Goal: Feedback & Contribution: Submit feedback/report problem

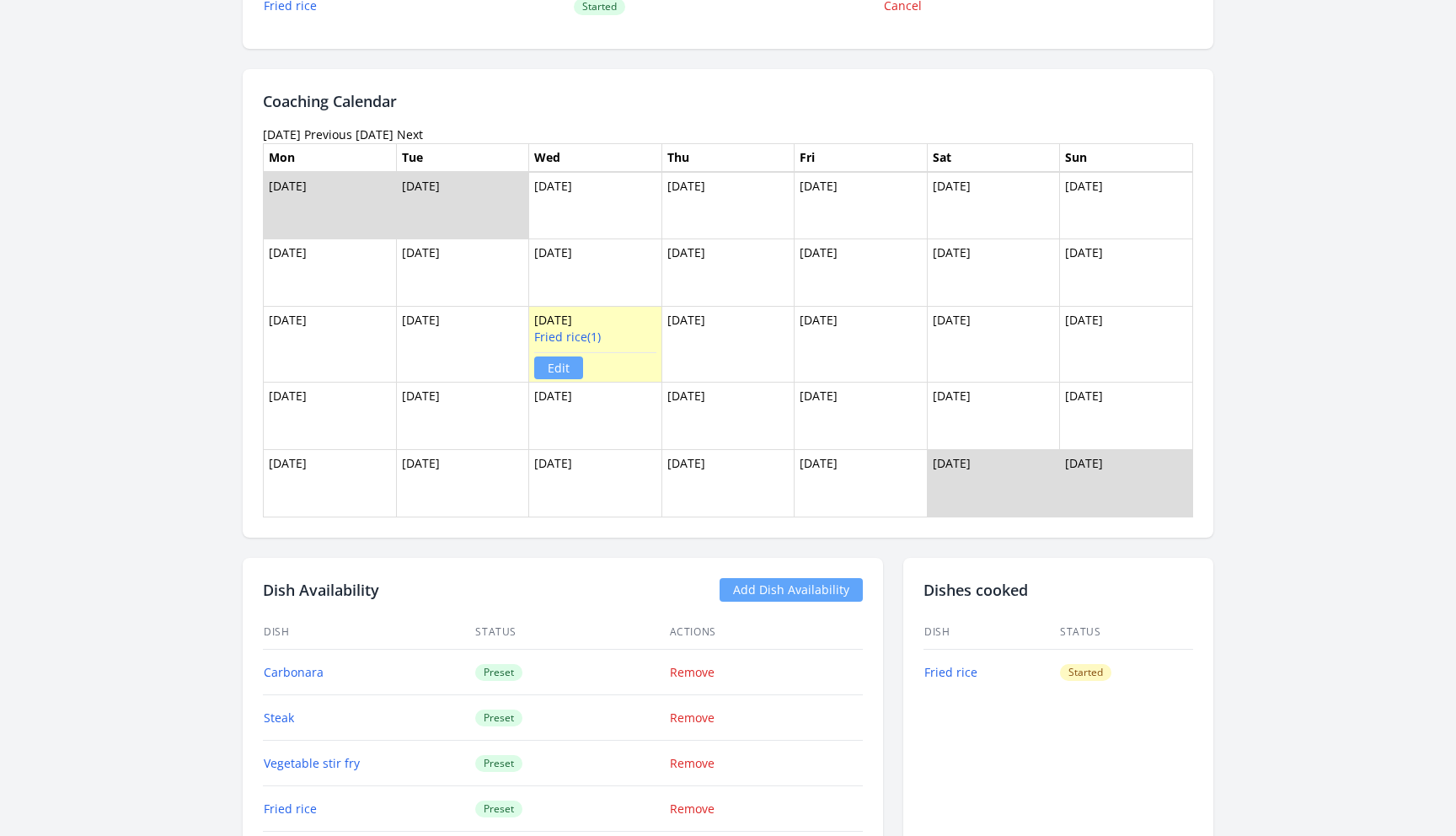
scroll to position [1692, 0]
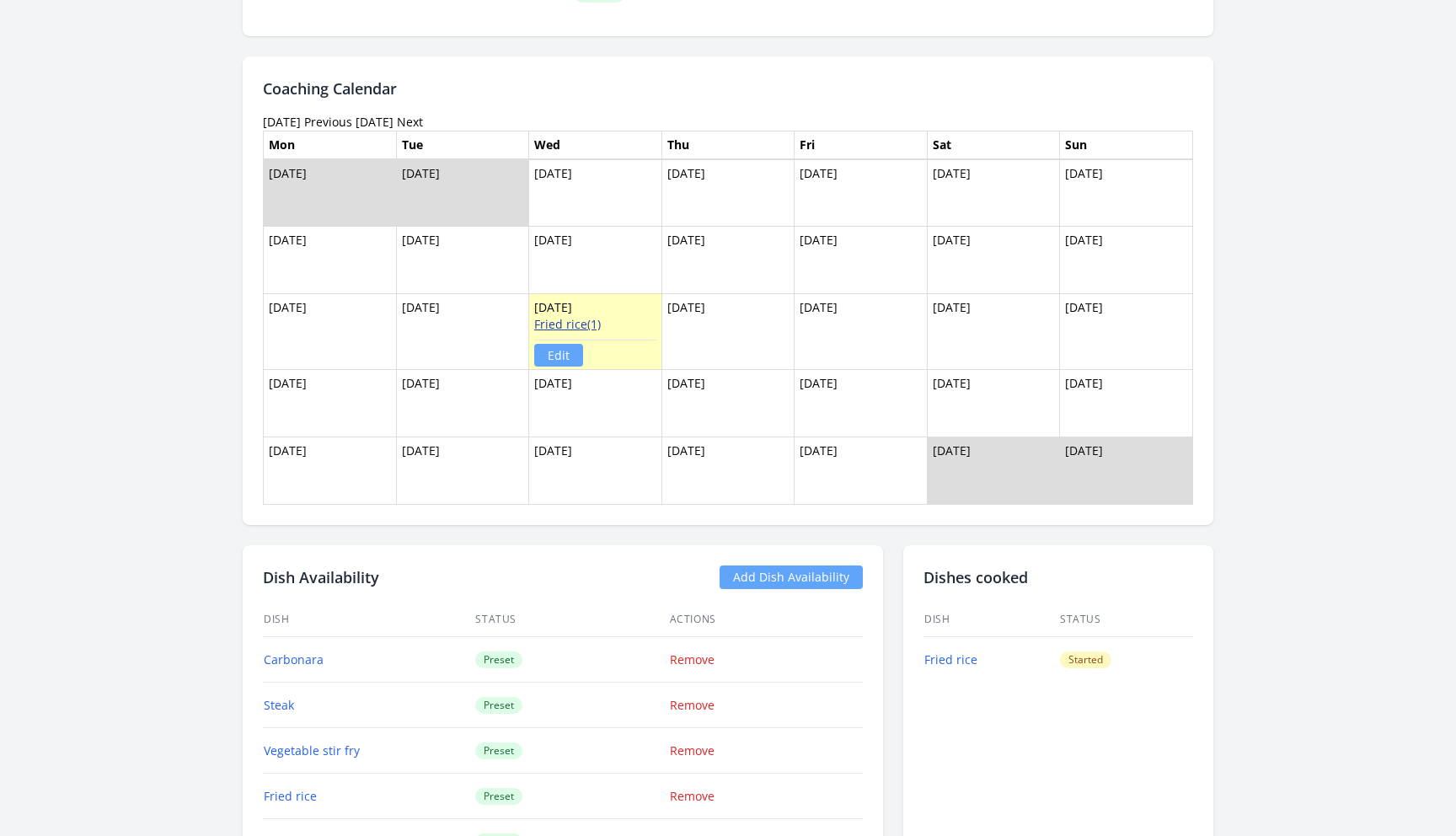
click at [564, 325] on link "Fried rice(1)" at bounding box center [568, 324] width 67 height 16
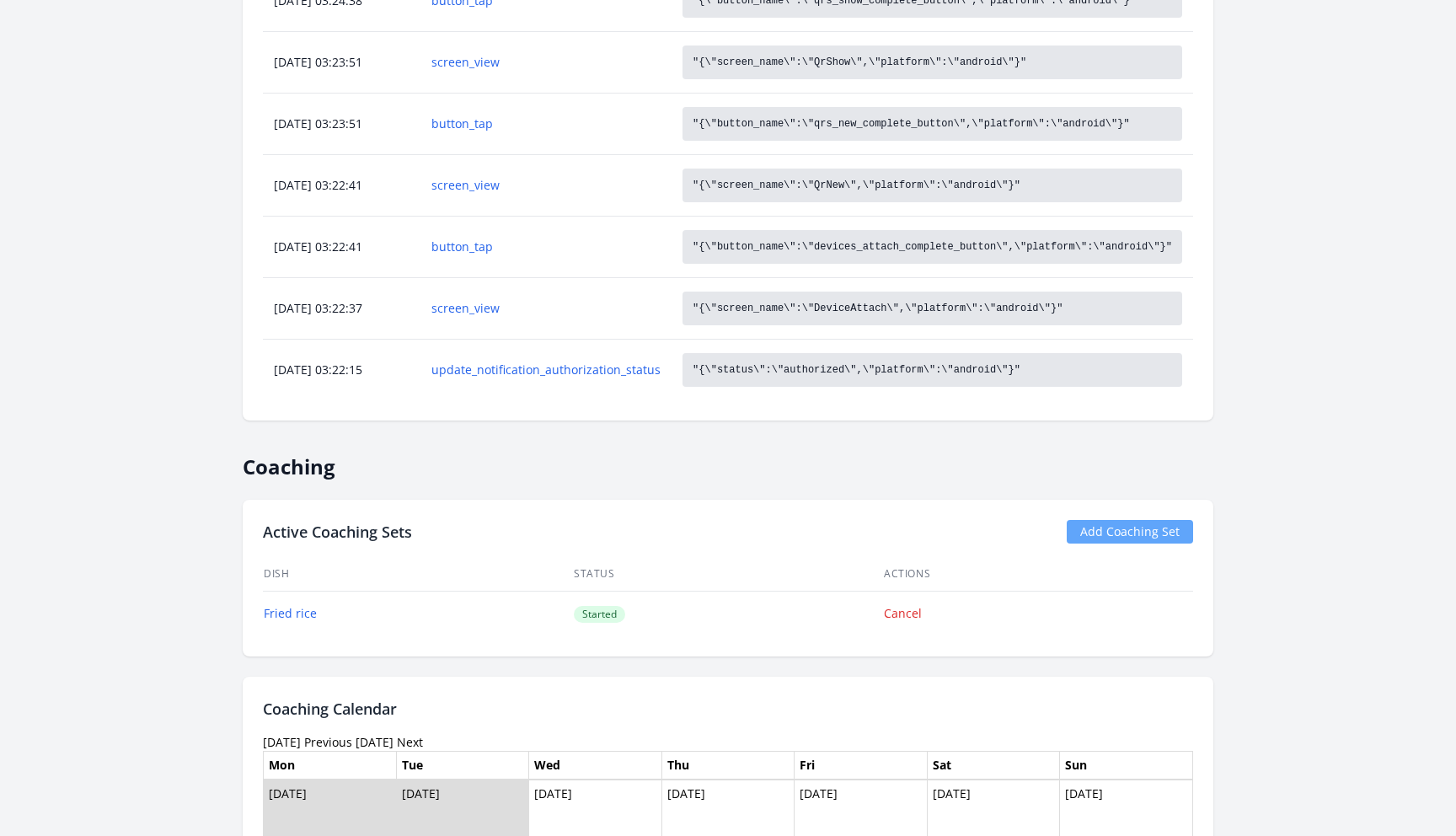
scroll to position [783, 0]
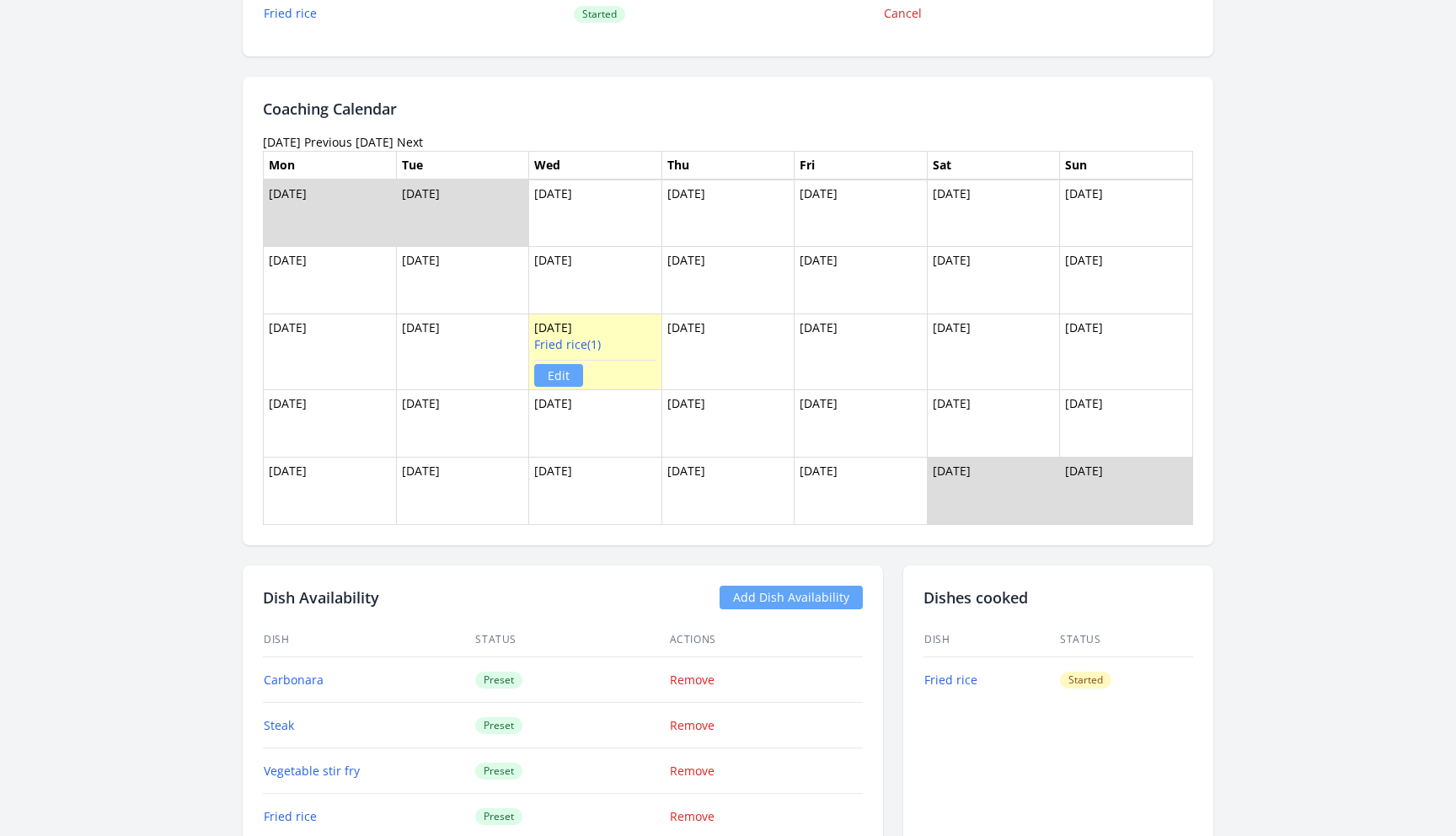
scroll to position [1784, 0]
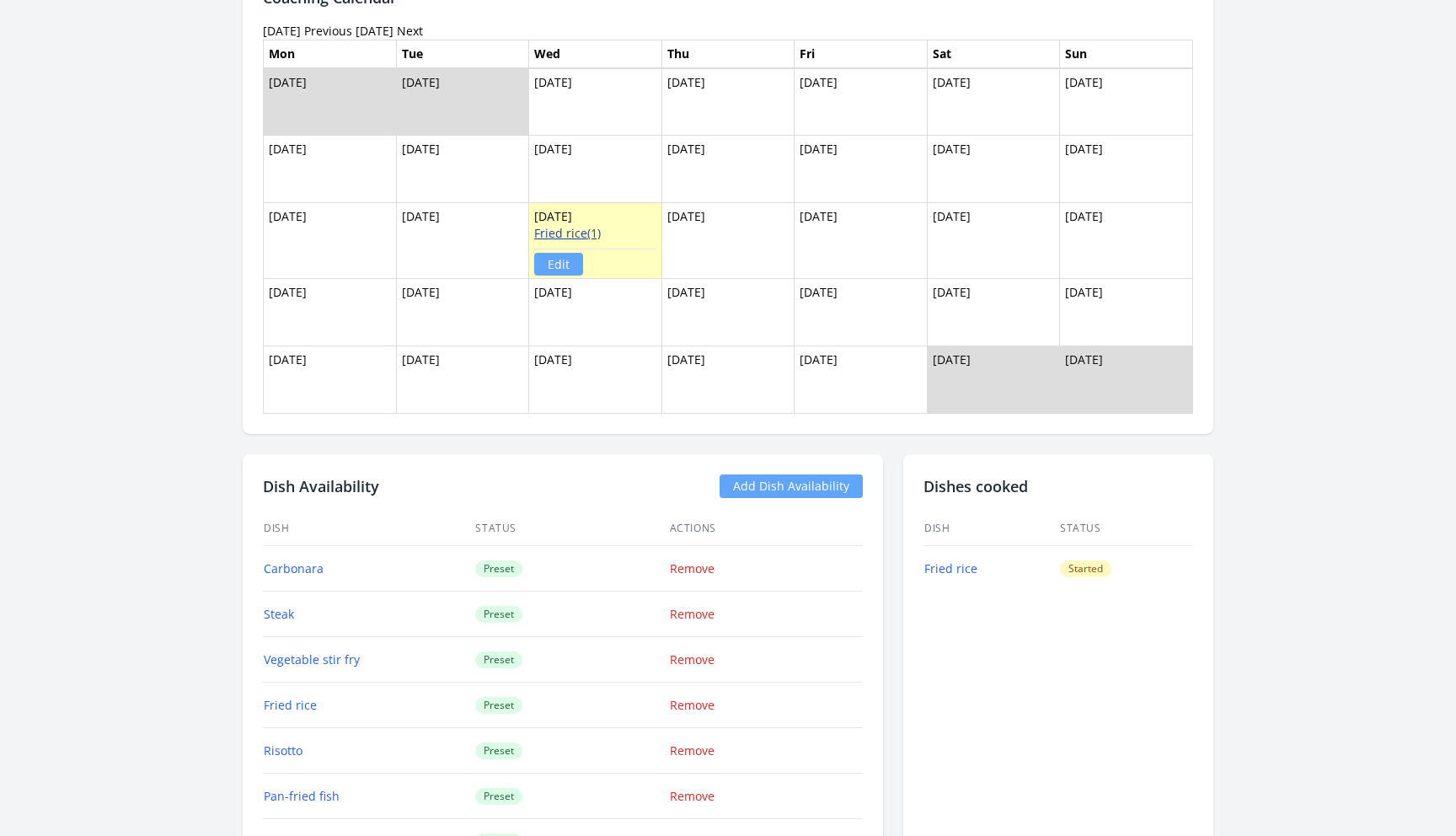
click at [583, 228] on link "Fried rice(1)" at bounding box center [568, 233] width 67 height 16
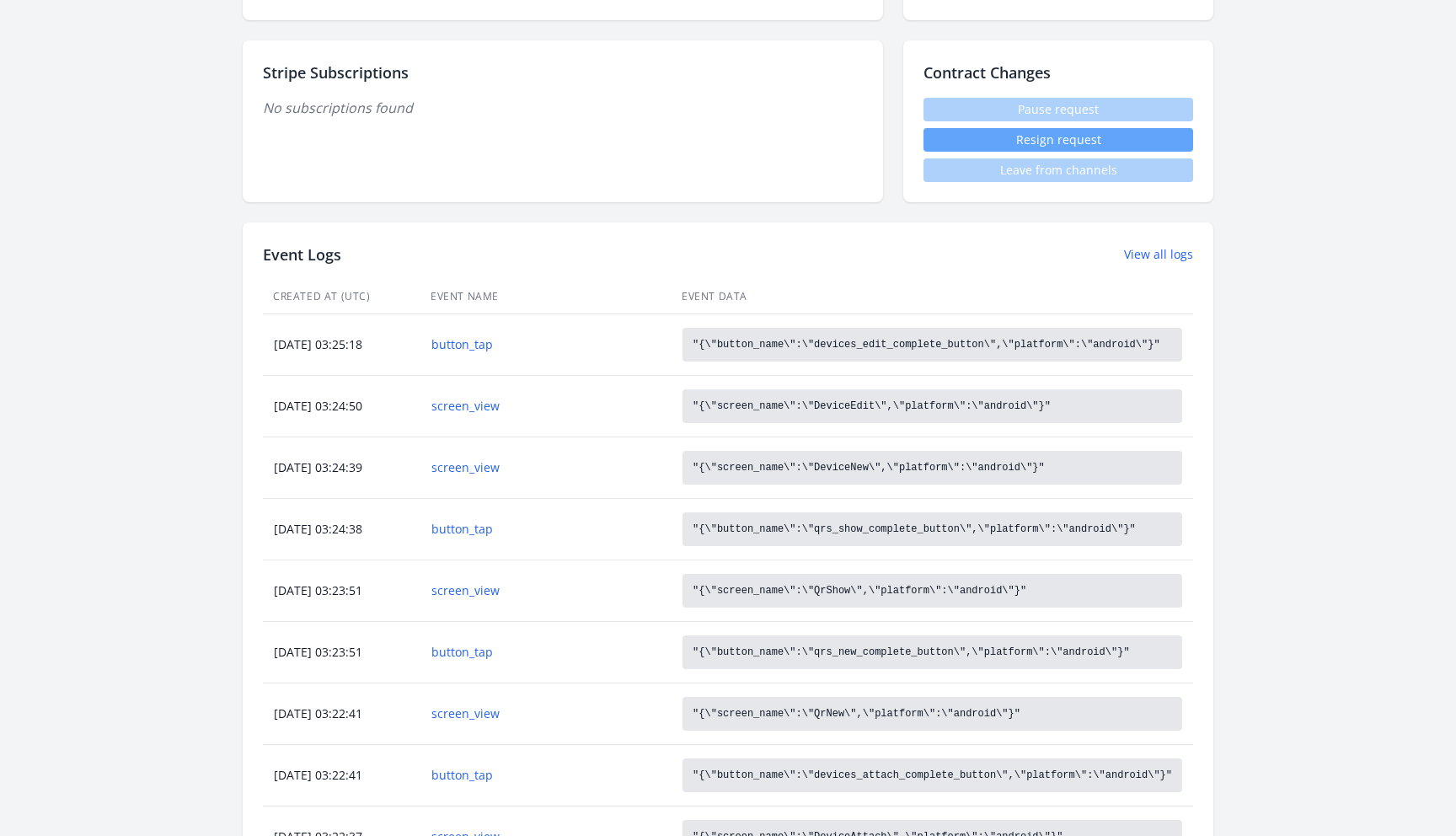
scroll to position [507, 0]
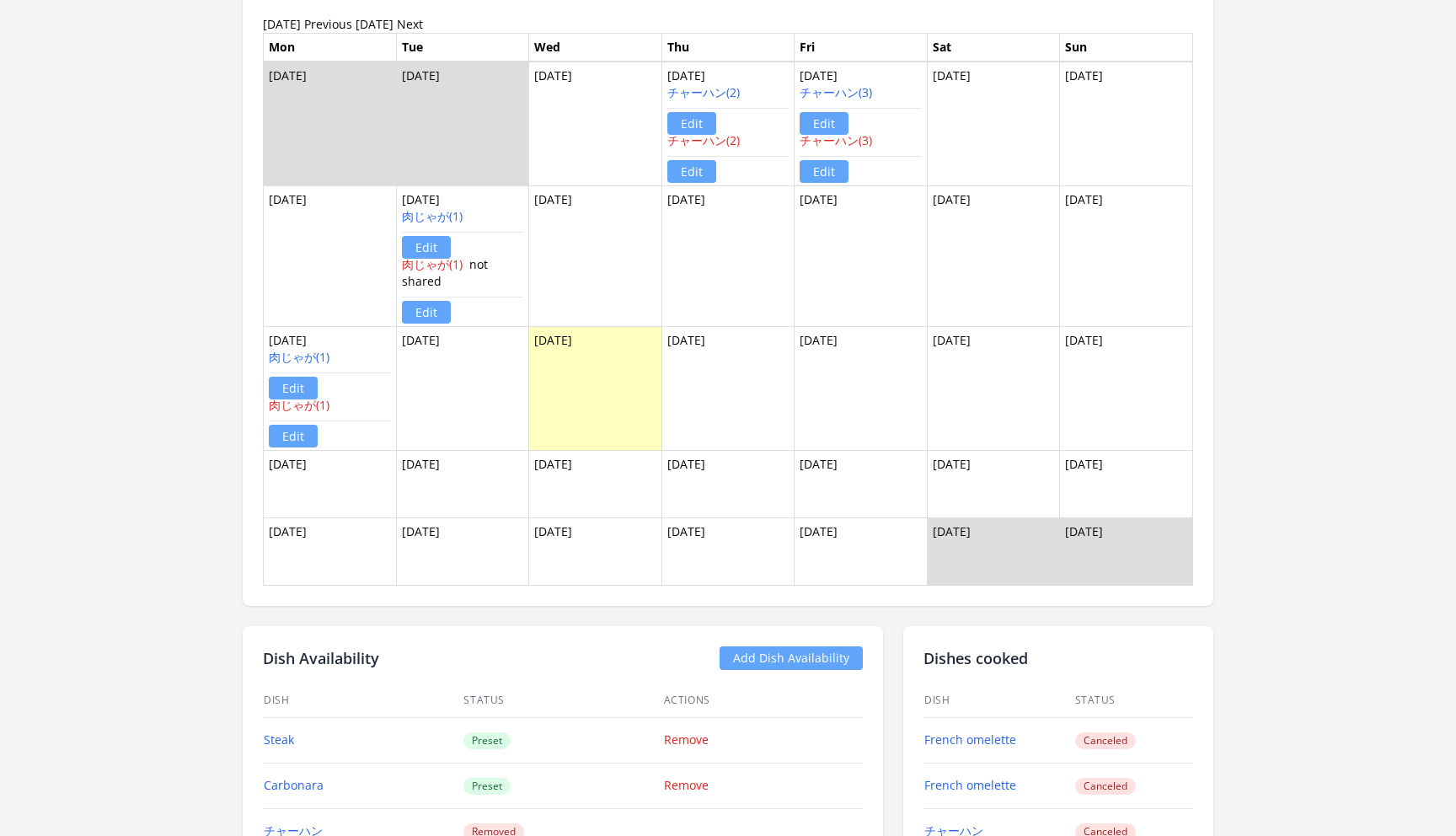
scroll to position [2431, 0]
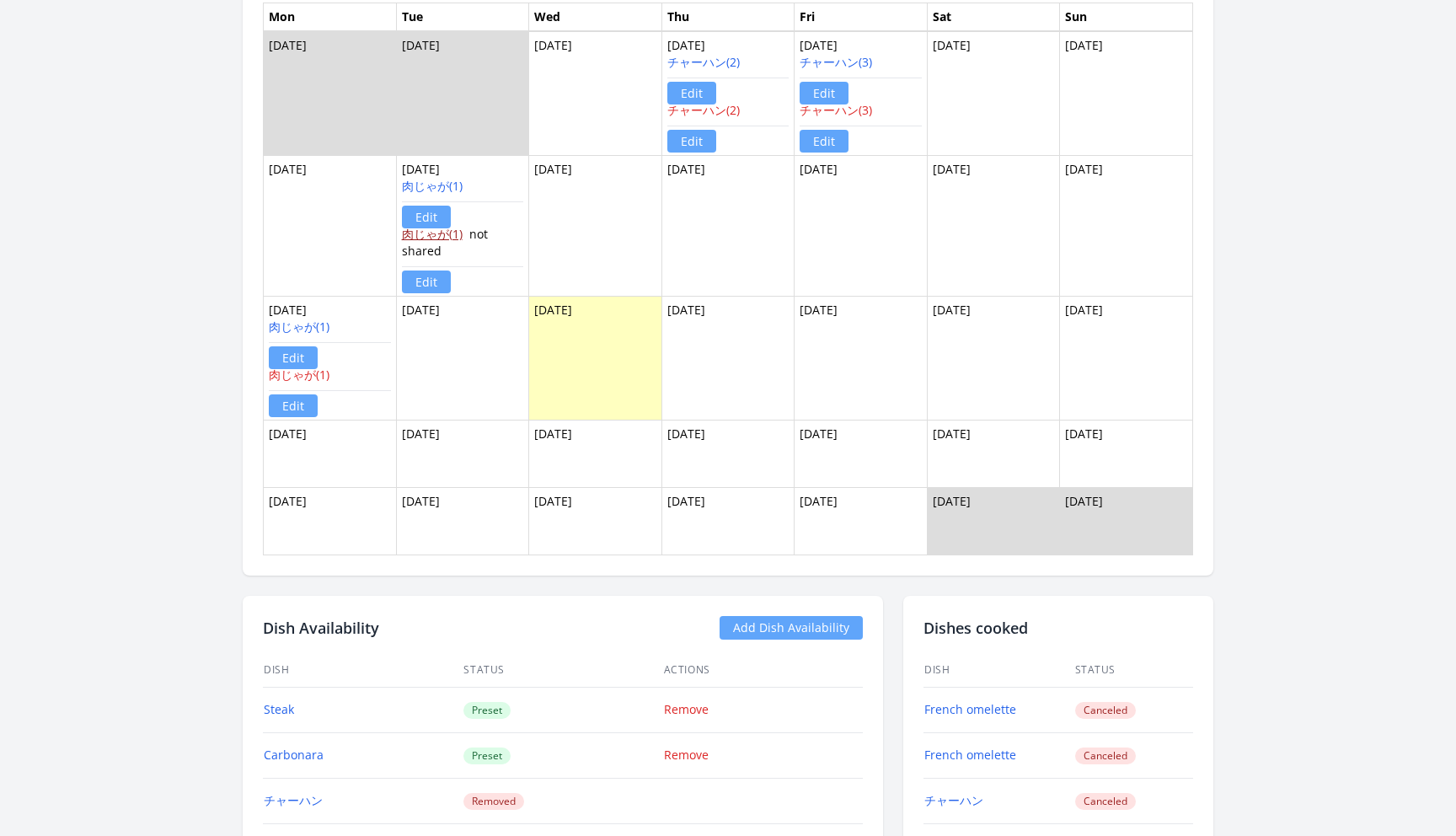
click at [457, 239] on link "肉じゃが(1)" at bounding box center [432, 234] width 61 height 16
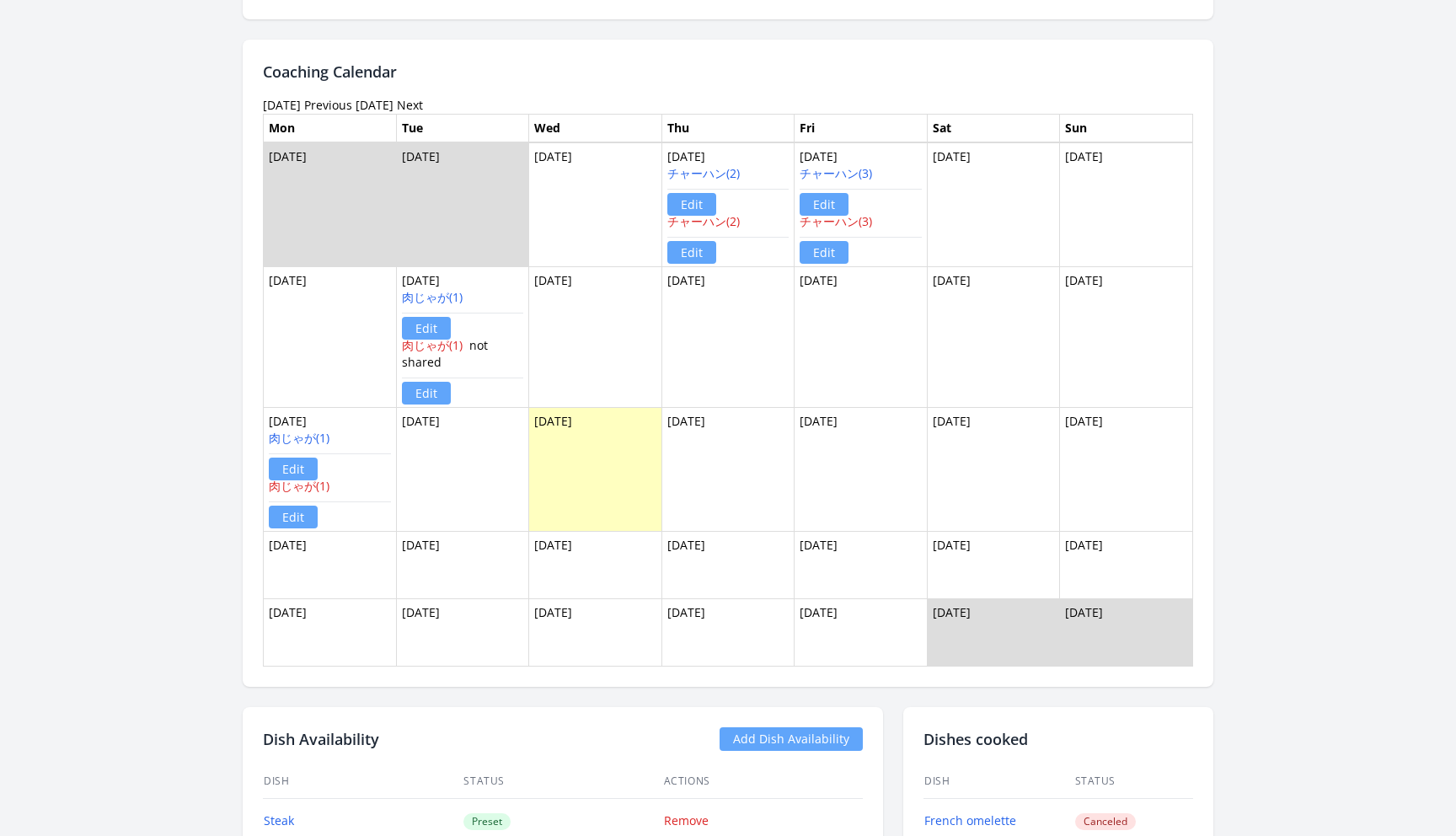
scroll to position [2314, 0]
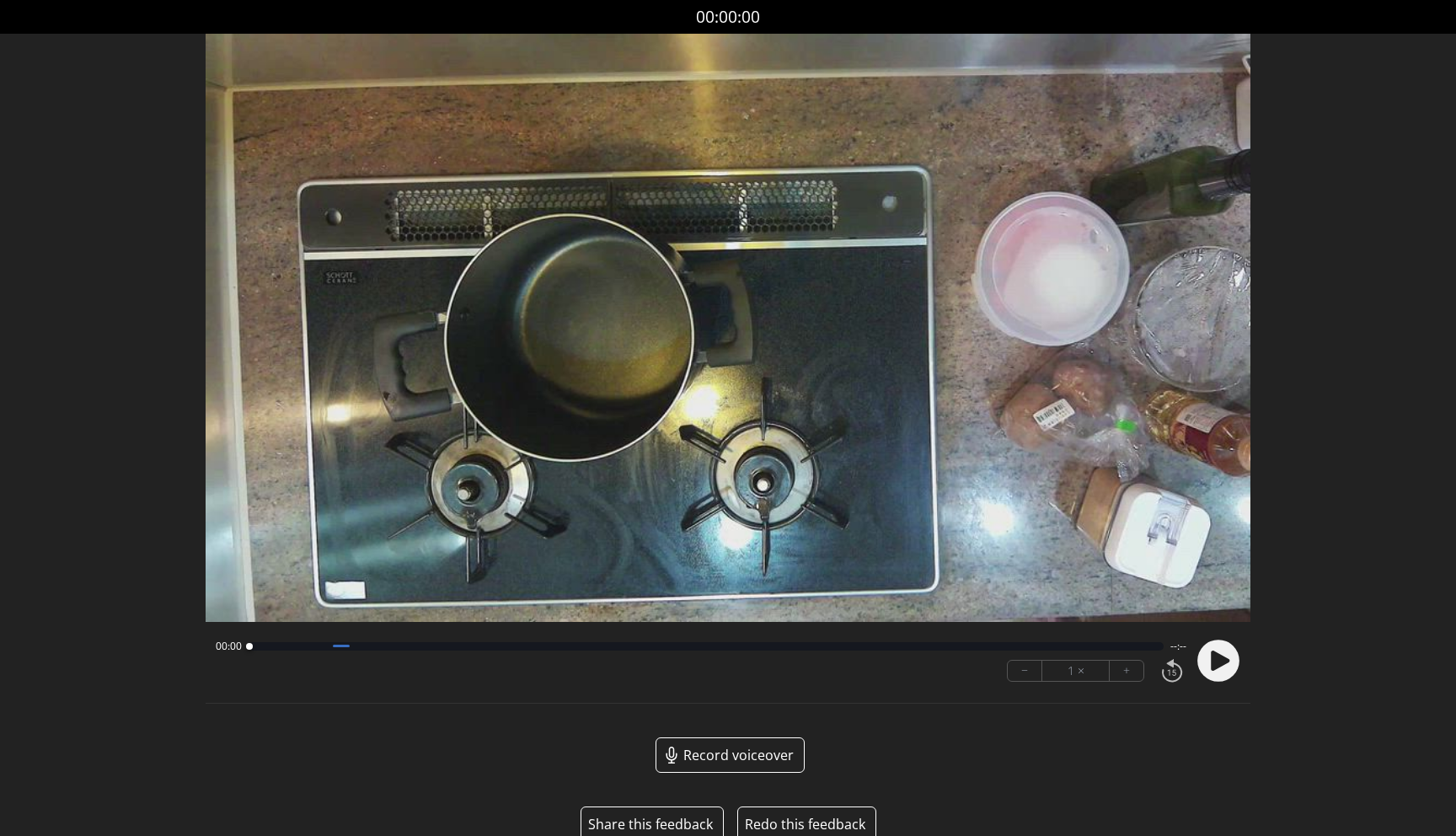
scroll to position [32, 0]
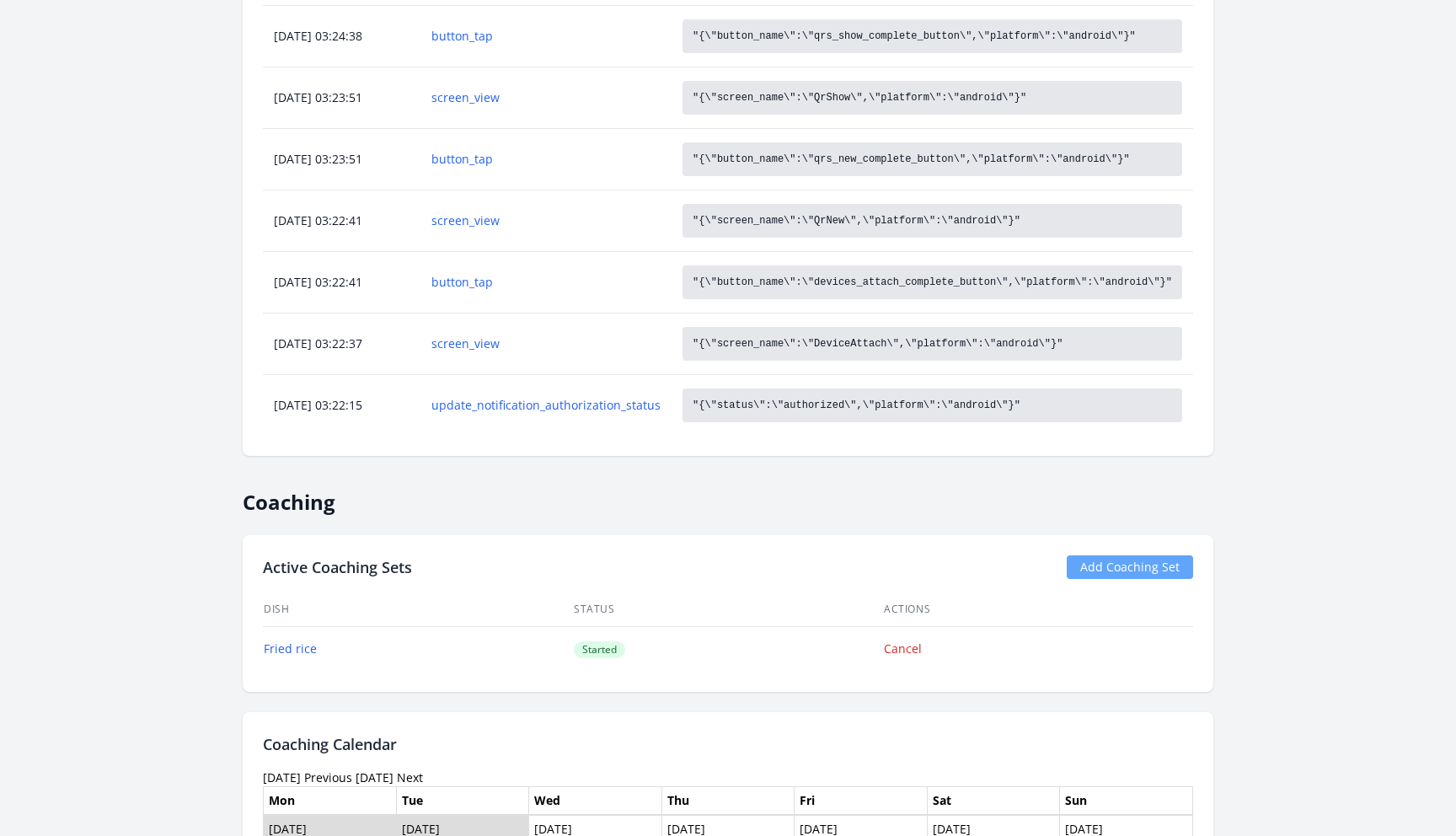
scroll to position [1049, 0]
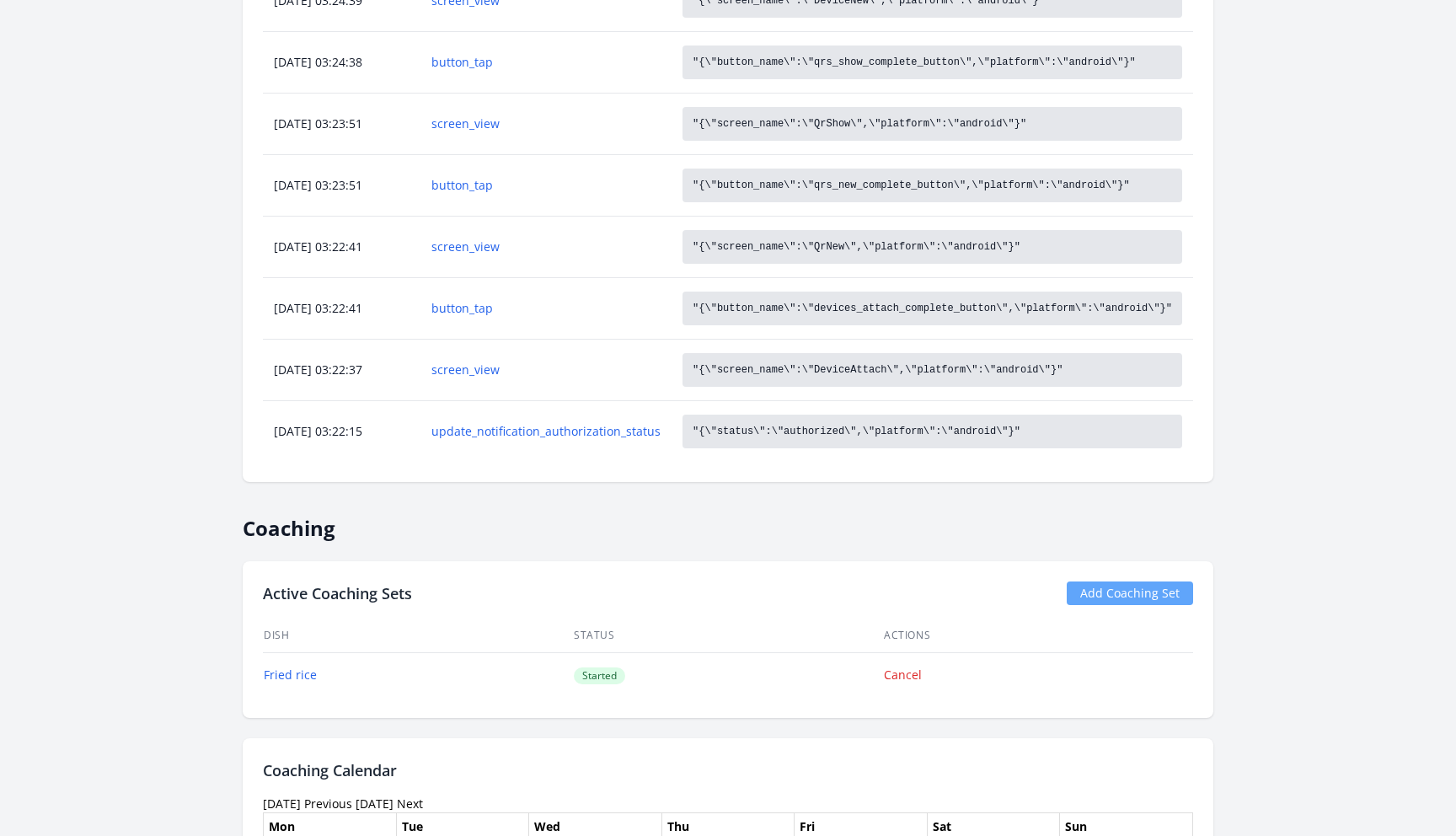
scroll to position [975, 0]
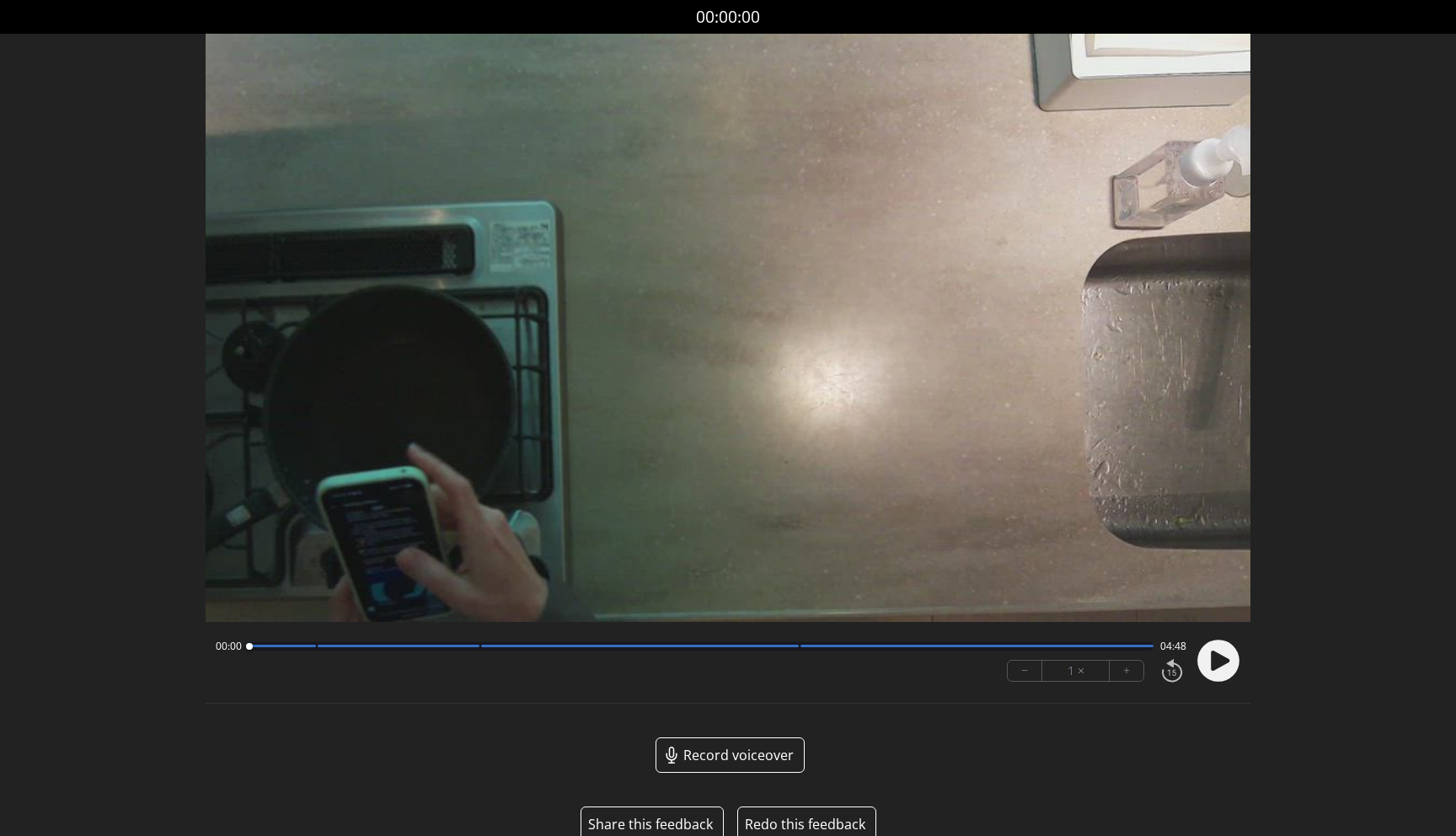
click at [605, 791] on div "Record voiceover" at bounding box center [727, 768] width 1044 height 63
click at [643, 817] on button "Share this feedback" at bounding box center [650, 824] width 124 height 20
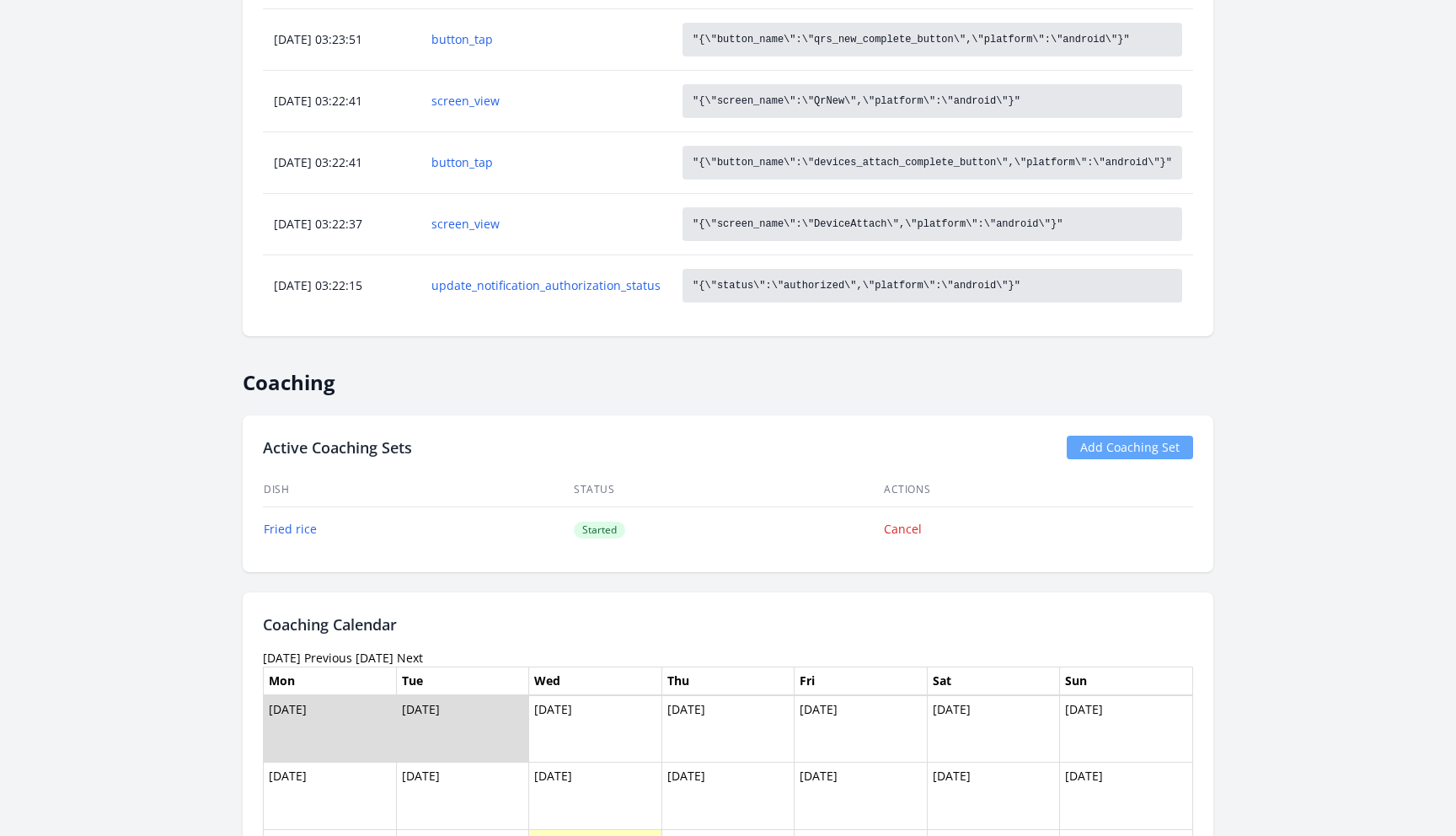
scroll to position [1423, 0]
